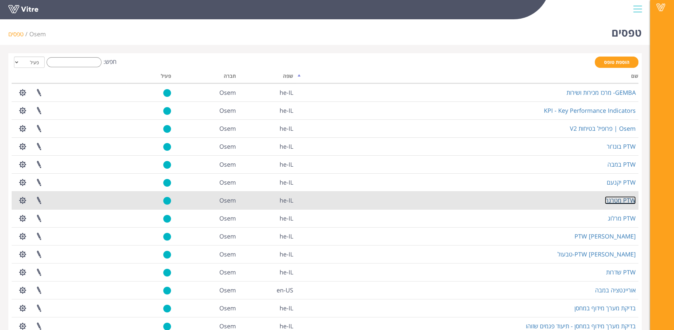
click at [617, 198] on link "PTW מטרנה" at bounding box center [620, 200] width 31 height 8
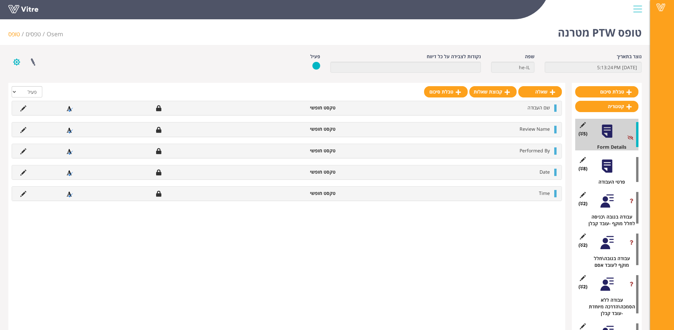
click at [18, 62] on button "button" at bounding box center [16, 62] width 17 height 18
click at [40, 86] on link "הגדרת משתמשים" at bounding box center [35, 86] width 53 height 9
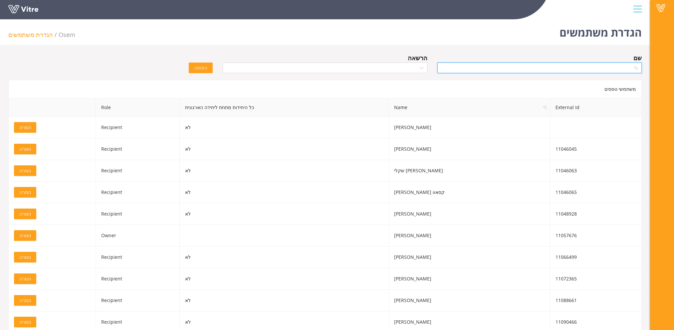
click at [553, 66] on input "search" at bounding box center [537, 68] width 192 height 10
type input "T"
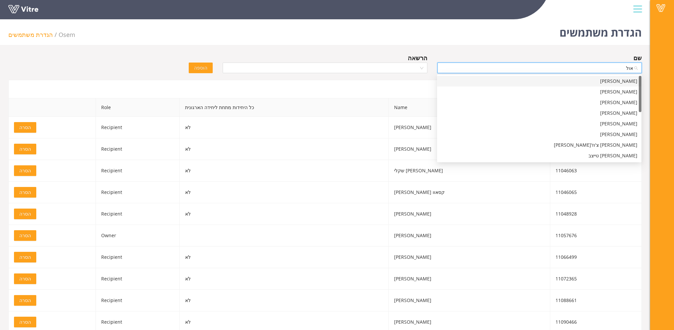
type input "אולג"
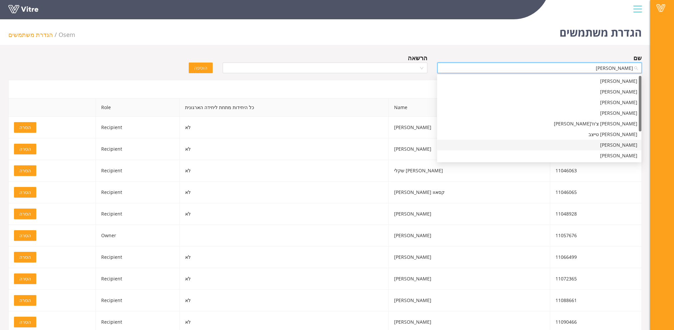
click at [566, 143] on div "אולג בורייקו" at bounding box center [539, 144] width 196 height 7
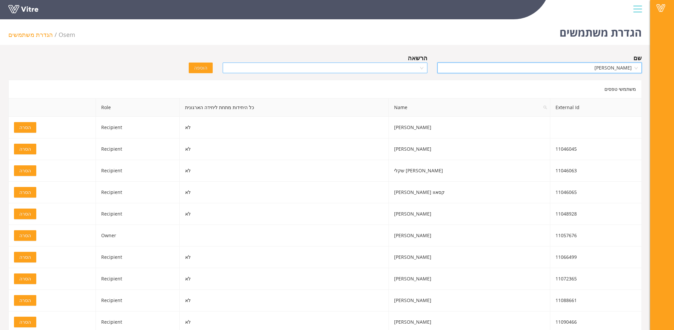
click at [399, 67] on input "search" at bounding box center [323, 68] width 192 height 10
click at [406, 94] on div "Recipient" at bounding box center [325, 91] width 196 height 7
click at [203, 68] on span "הוספה" at bounding box center [200, 67] width 13 height 7
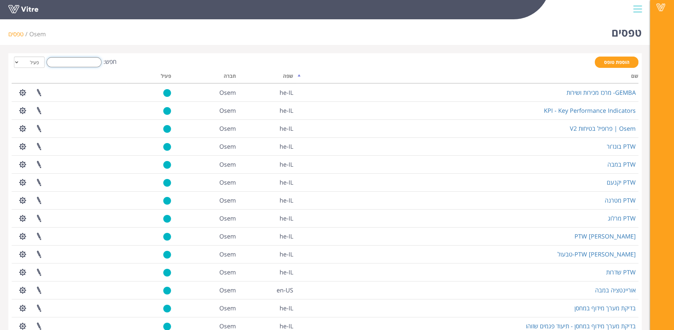
click at [79, 64] on input "חפש:" at bounding box center [74, 62] width 55 height 10
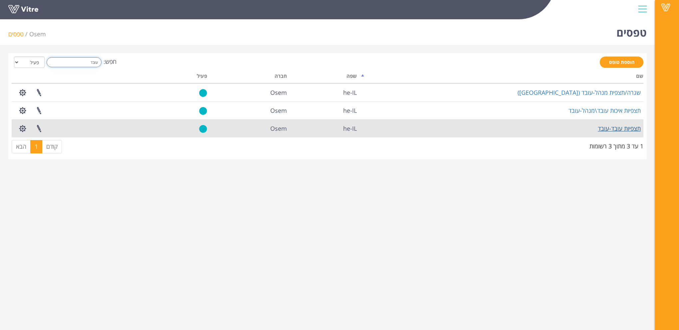
type input "עובד"
click at [608, 125] on link "תצפיות עובד-עובד" at bounding box center [619, 128] width 43 height 8
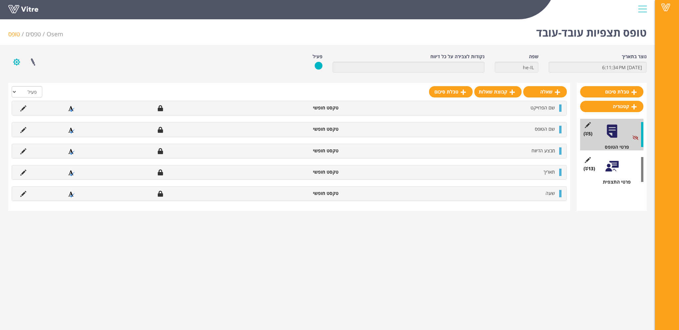
click at [18, 62] on button "button" at bounding box center [16, 62] width 17 height 18
click at [36, 87] on link "הגדרת משתמשים" at bounding box center [35, 86] width 53 height 9
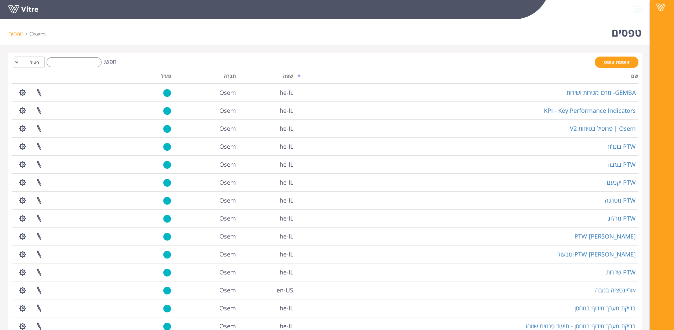
click at [73, 69] on div "הוספת טופס חפש: הכל פעיל לא פעיל מעבד... שם שפה חברה פעיל GEMBA- מרכז מכירות וש…" at bounding box center [325, 214] width 627 height 315
click at [73, 63] on input "חפש:" at bounding box center [74, 62] width 55 height 10
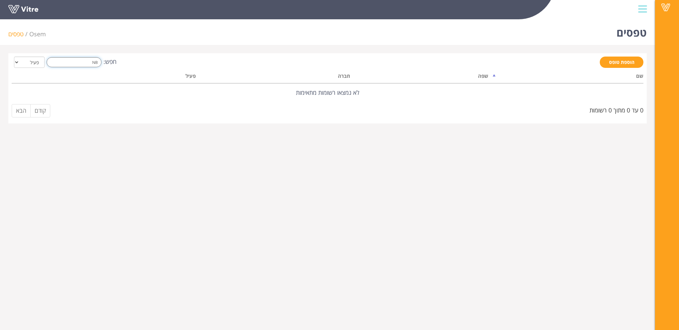
type input "N"
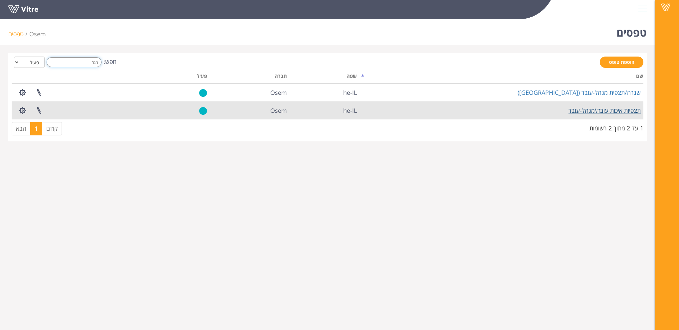
type input "מנה"
click at [603, 111] on link "תצפיות איכות עובד\מנהל-עובד" at bounding box center [604, 111] width 72 height 8
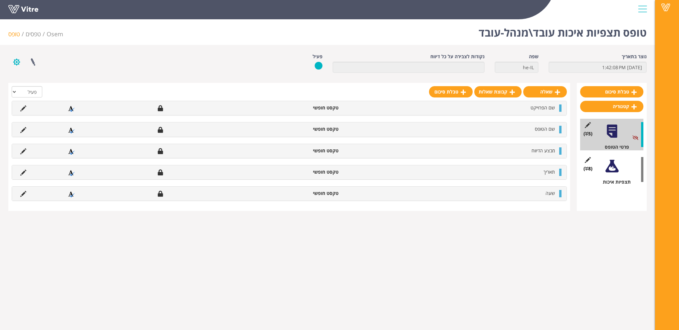
click at [15, 61] on button "button" at bounding box center [16, 62] width 17 height 18
click at [50, 85] on link "הגדרת משתמשים" at bounding box center [35, 86] width 53 height 9
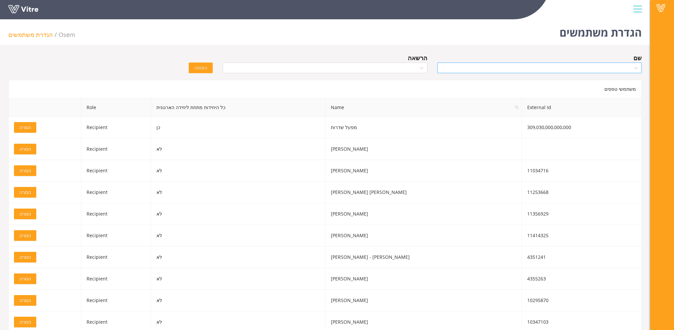
click at [540, 68] on input "search" at bounding box center [537, 68] width 192 height 10
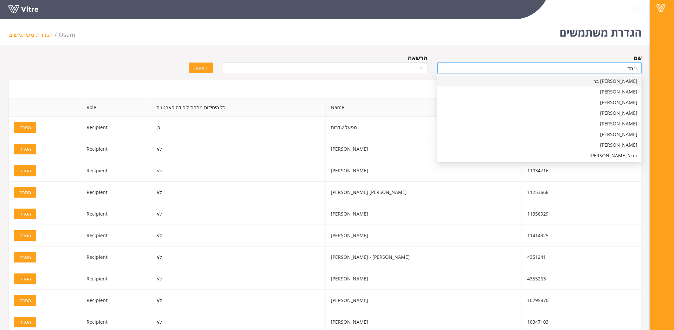
type input "הדס"
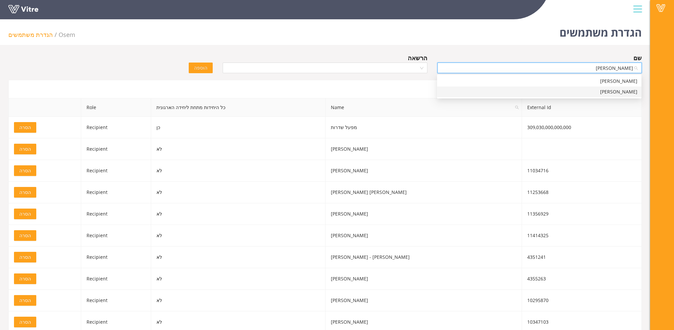
click at [551, 92] on div "הדס שוורצמן" at bounding box center [539, 91] width 196 height 7
click at [417, 67] on input "search" at bounding box center [323, 68] width 192 height 10
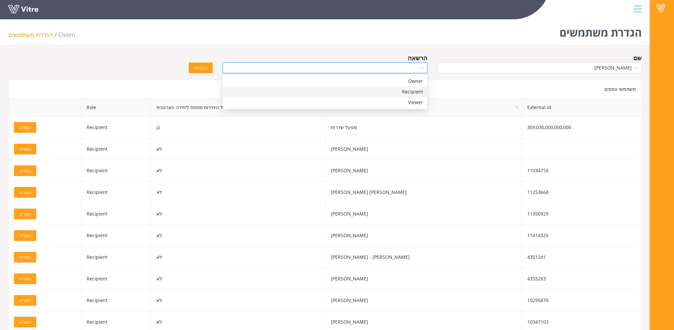
click at [407, 92] on div "Recipient" at bounding box center [325, 91] width 196 height 7
click at [205, 67] on span "הוספה" at bounding box center [200, 67] width 13 height 7
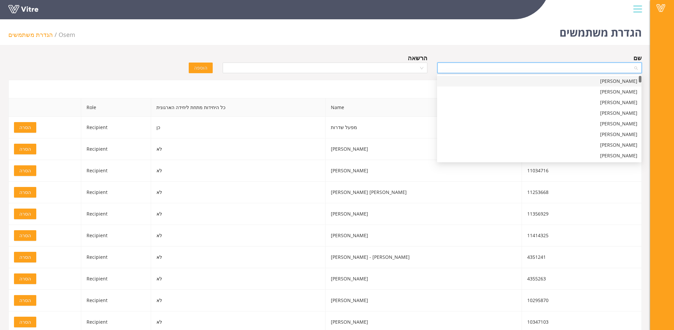
click at [611, 70] on input "search" at bounding box center [537, 68] width 192 height 10
type input "ליאת"
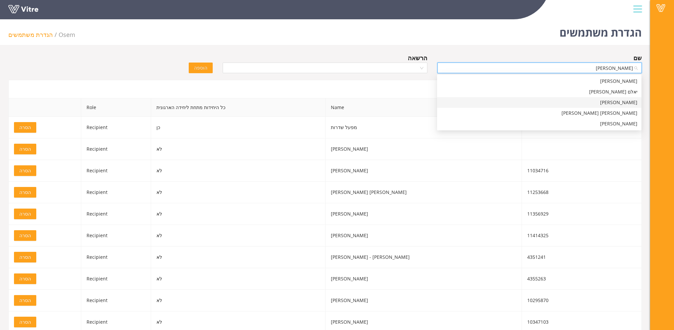
click at [619, 99] on div "ליאת גביש" at bounding box center [539, 102] width 196 height 7
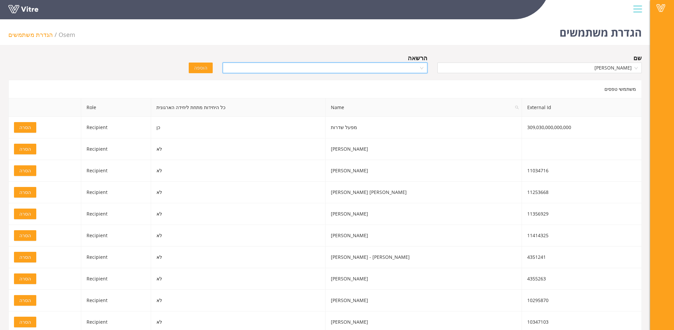
click at [401, 68] on input "search" at bounding box center [323, 68] width 192 height 10
click at [393, 89] on div "Recipient" at bounding box center [325, 91] width 196 height 7
click at [207, 68] on span "הוספה" at bounding box center [200, 67] width 13 height 7
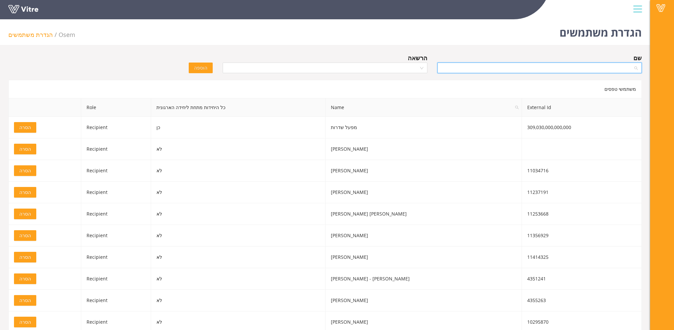
click at [595, 68] on input "search" at bounding box center [537, 68] width 192 height 10
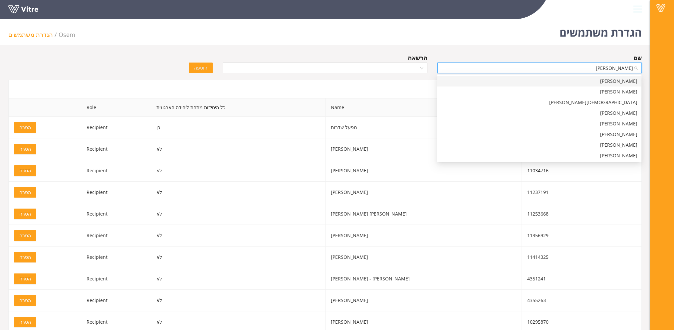
type input "מוחמד ע"
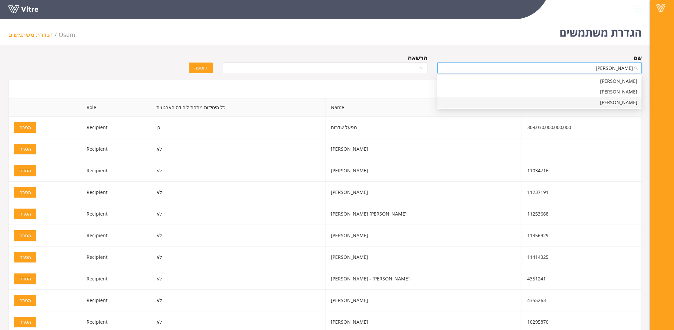
click at [619, 104] on div "מוחמד עסליה ג'בארין" at bounding box center [539, 102] width 196 height 7
click at [398, 70] on input "search" at bounding box center [323, 68] width 192 height 10
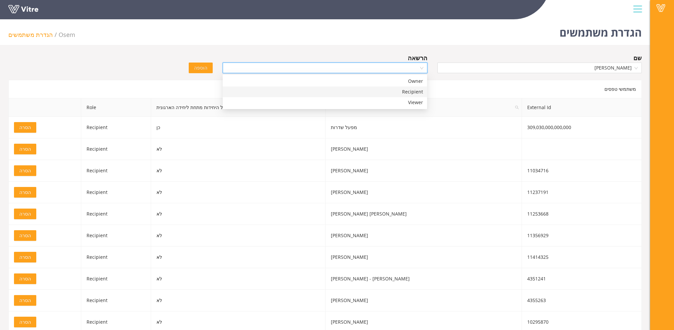
click at [402, 91] on div "Recipient" at bounding box center [325, 91] width 196 height 7
click at [198, 66] on span "הוספה" at bounding box center [200, 67] width 13 height 7
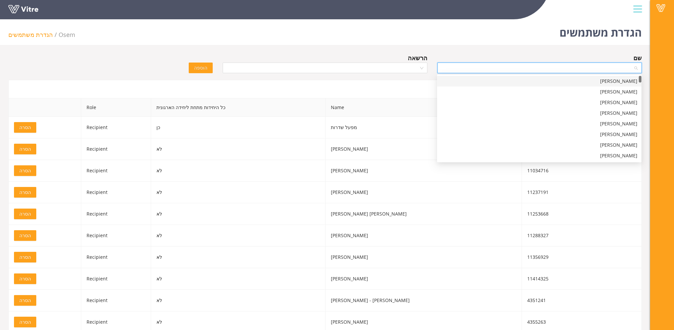
click at [606, 70] on input "search" at bounding box center [537, 68] width 192 height 10
type input "רותם"
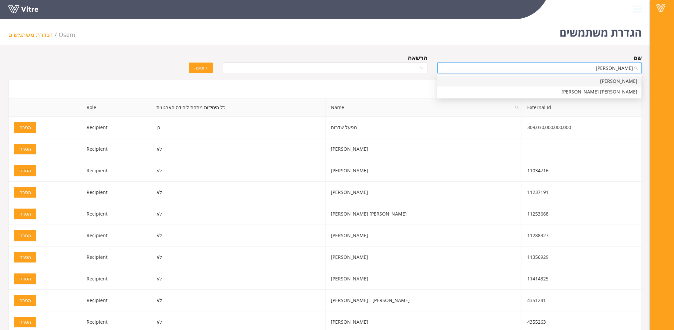
click at [600, 81] on div "רותם בריל" at bounding box center [539, 81] width 196 height 7
click at [408, 65] on input "search" at bounding box center [323, 68] width 192 height 10
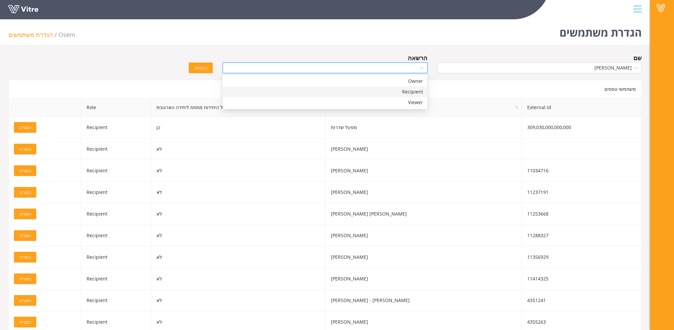
click at [410, 93] on div "Recipient" at bounding box center [325, 91] width 196 height 7
click at [204, 66] on span "הוספה" at bounding box center [200, 67] width 13 height 7
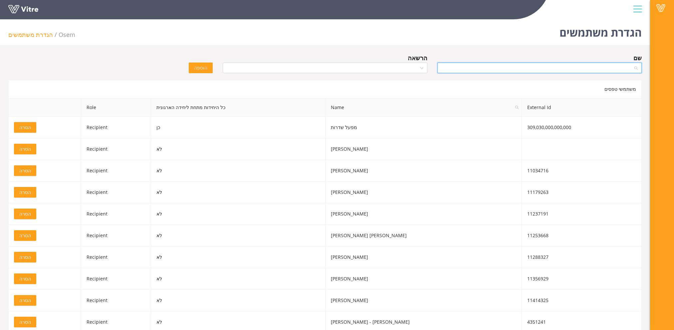
click at [609, 69] on input "search" at bounding box center [537, 68] width 192 height 10
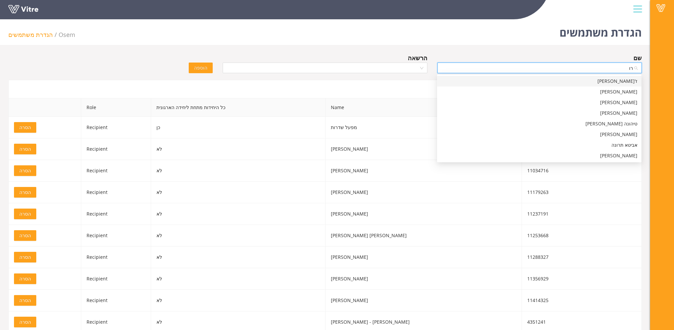
type input "ר"
type input "ברק"
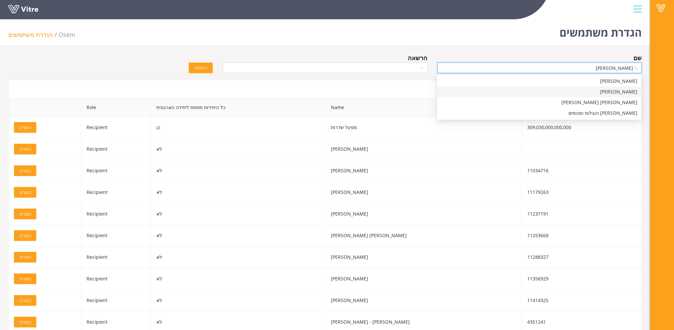
click at [610, 92] on div "ברק חפר" at bounding box center [539, 91] width 196 height 7
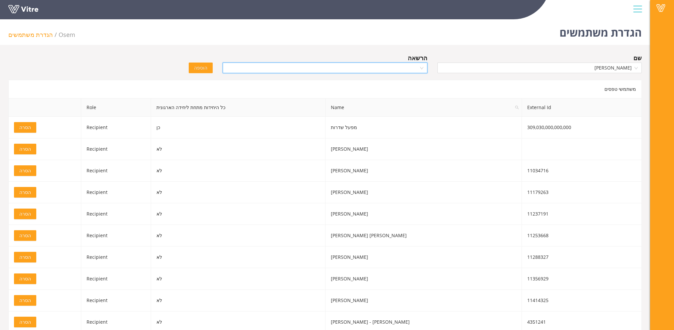
click at [411, 68] on input "search" at bounding box center [323, 68] width 192 height 10
click at [408, 91] on div "Recipient" at bounding box center [325, 91] width 196 height 7
click at [204, 66] on span "הוספה" at bounding box center [200, 67] width 13 height 7
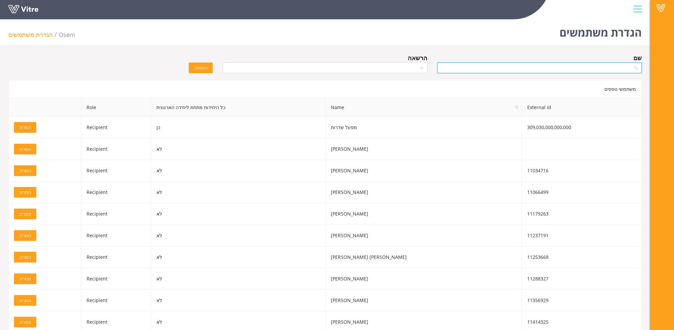
click at [630, 70] on input "search" at bounding box center [537, 68] width 192 height 10
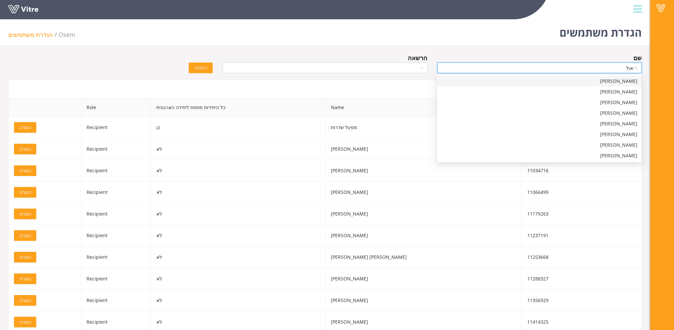
type input "אולג"
click at [630, 80] on div "אולג בורייקו" at bounding box center [539, 81] width 196 height 7
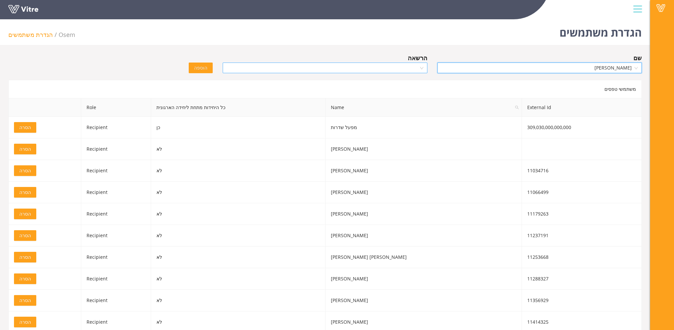
click at [412, 69] on input "search" at bounding box center [323, 68] width 192 height 10
click at [407, 90] on div "Recipient" at bounding box center [325, 91] width 196 height 7
click at [202, 66] on span "הוספה" at bounding box center [200, 67] width 13 height 7
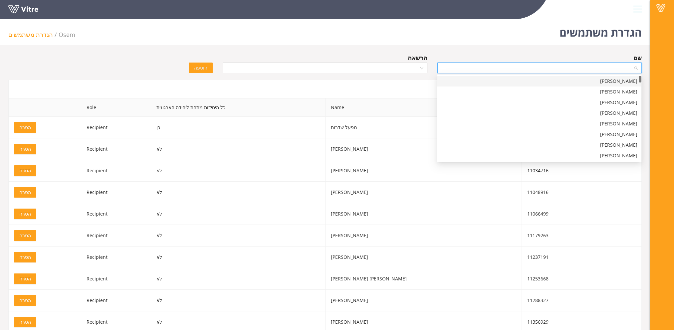
click at [584, 69] on input "search" at bounding box center [537, 68] width 192 height 10
type input "מטרנה"
click at [623, 146] on div "מפעל מטרנה" at bounding box center [539, 144] width 196 height 7
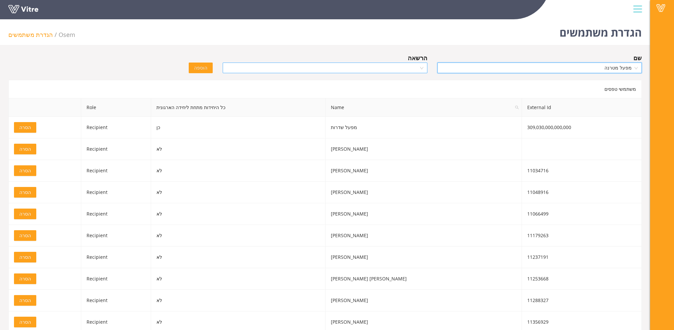
click at [413, 69] on input "search" at bounding box center [323, 68] width 192 height 10
click at [379, 50] on div "הגדרת משתמשים Osem הגדרת משתמשים שם מפעל מטרנה הרשאה הוספה משתמשי טפסים Externa…" at bounding box center [325, 294] width 650 height 555
click at [420, 69] on div at bounding box center [325, 68] width 204 height 11
click at [409, 91] on div "Recipient" at bounding box center [325, 91] width 196 height 7
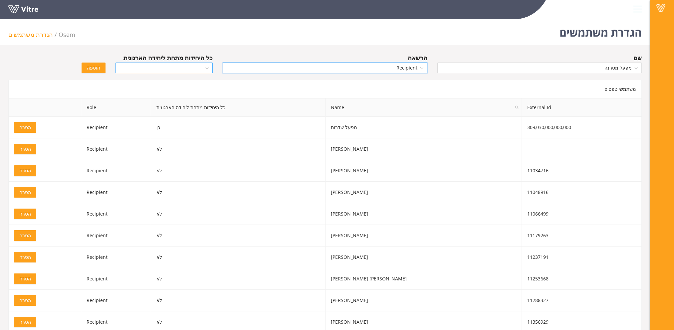
click at [208, 70] on div at bounding box center [163, 68] width 97 height 11
click at [205, 82] on div "כן" at bounding box center [163, 81] width 89 height 7
click at [101, 67] on button "הוספה" at bounding box center [94, 68] width 24 height 11
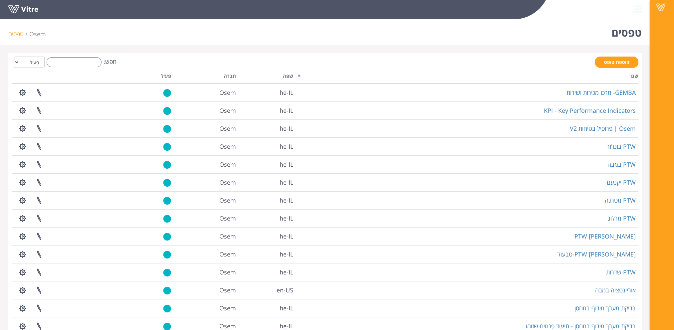
click at [639, 7] on div at bounding box center [637, 9] width 15 height 18
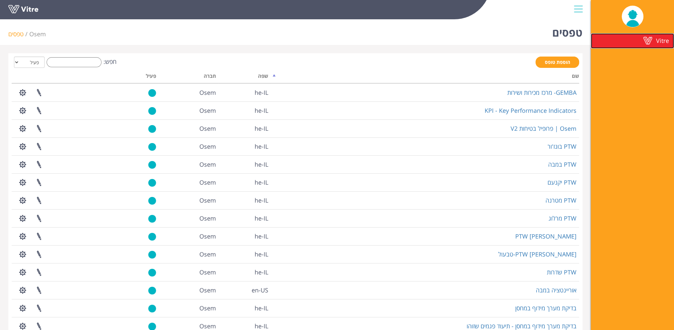
click at [658, 40] on span "Vitre" at bounding box center [662, 41] width 13 height 8
